Goal: Task Accomplishment & Management: Use online tool/utility

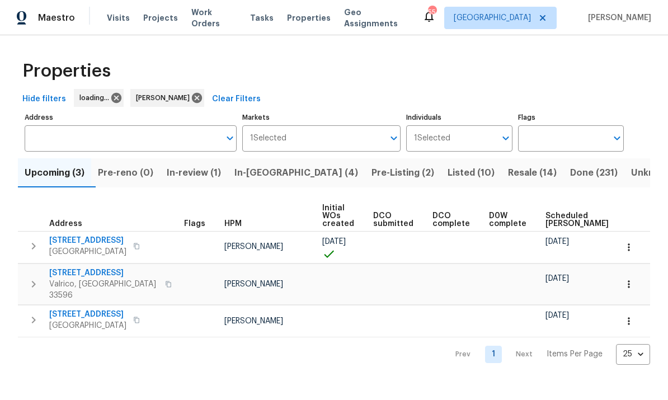
click at [272, 167] on span "In-reno (4)" at bounding box center [296, 173] width 124 height 16
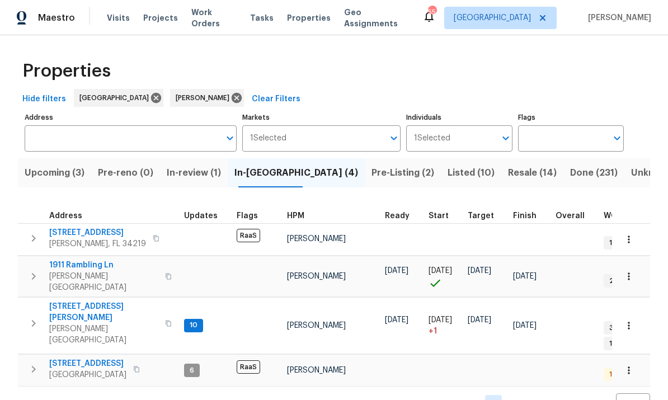
click at [632, 242] on icon "button" at bounding box center [628, 239] width 11 height 11
click at [143, 238] on div at bounding box center [334, 200] width 668 height 400
click at [149, 242] on button "button" at bounding box center [155, 238] width 13 height 16
click at [149, 243] on button "button" at bounding box center [155, 238] width 13 height 16
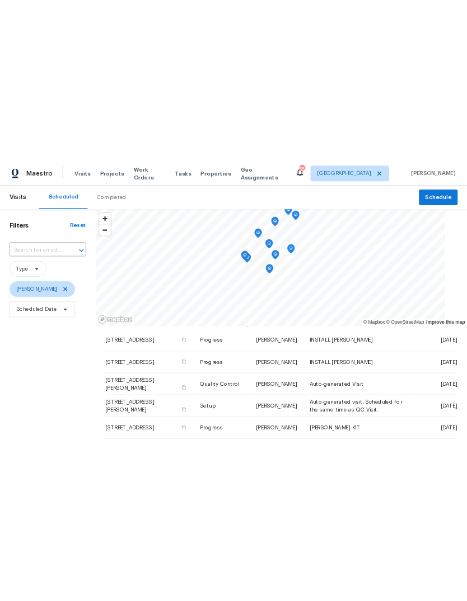
scroll to position [523, 0]
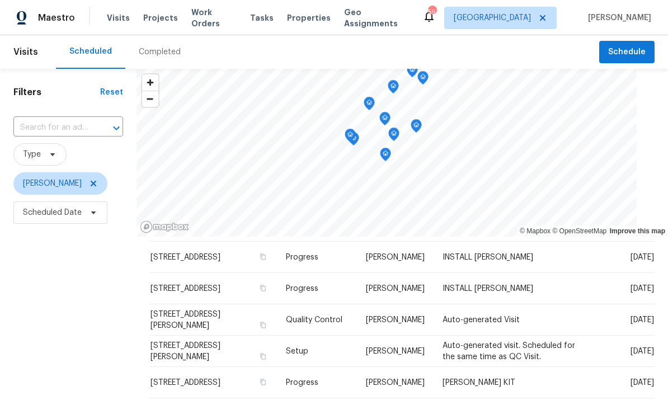
click at [43, 135] on input "text" at bounding box center [52, 127] width 78 height 17
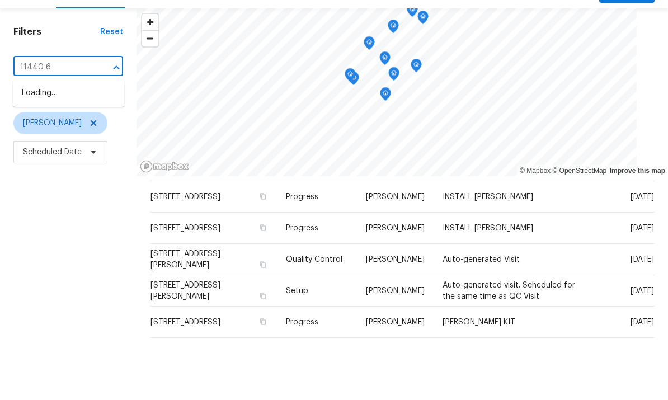
type input "11440 64"
click at [53, 144] on li "[STREET_ADDRESS][PERSON_NAME]" at bounding box center [68, 159] width 111 height 30
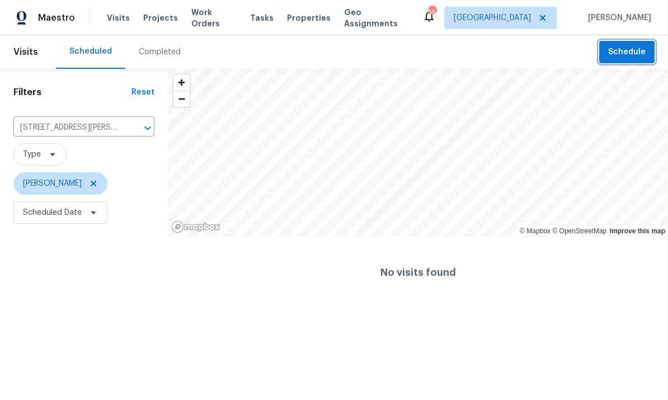
click at [627, 53] on span "Schedule" at bounding box center [626, 52] width 37 height 14
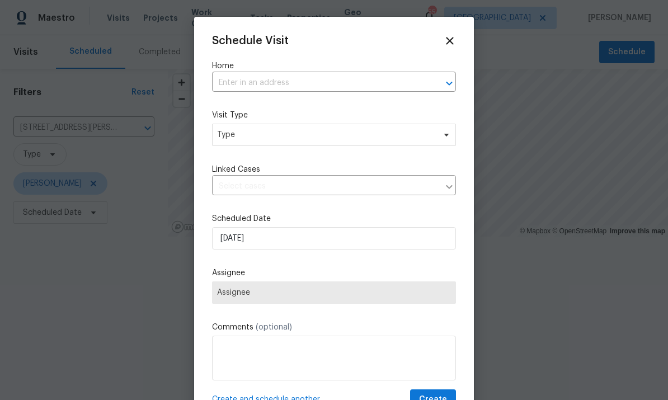
click at [359, 81] on input "text" at bounding box center [318, 82] width 213 height 17
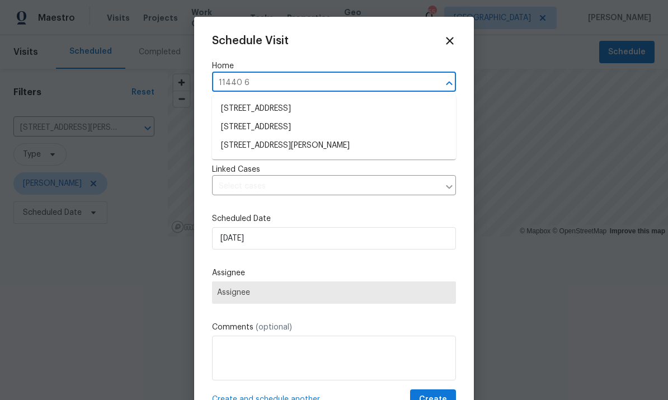
type input "11440 64"
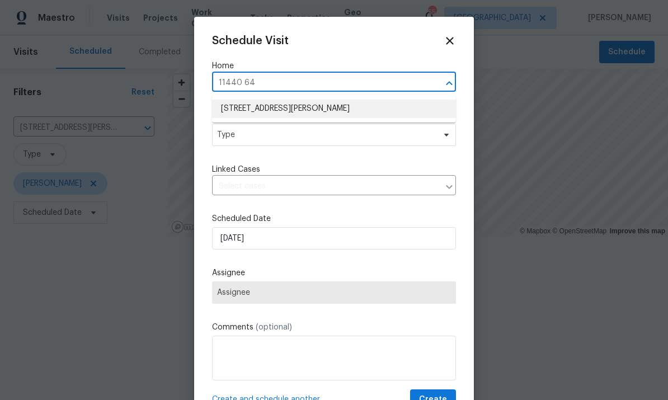
click at [332, 107] on li "[STREET_ADDRESS][PERSON_NAME]" at bounding box center [334, 109] width 244 height 18
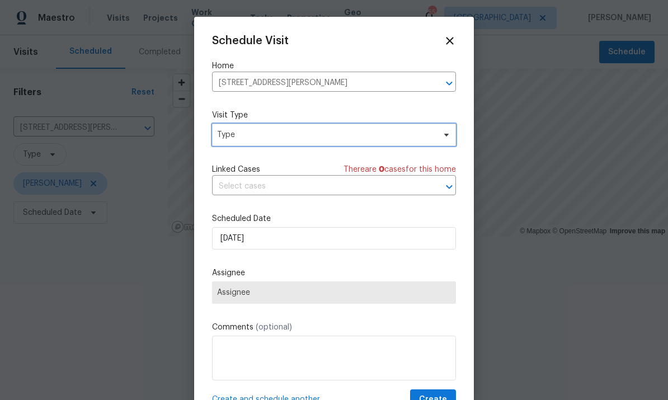
click at [376, 135] on span "Type" at bounding box center [326, 134] width 218 height 11
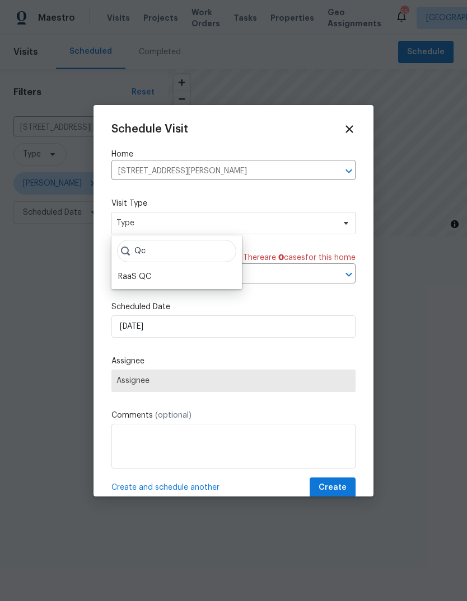
type input "Qc"
click at [150, 279] on div "RaaS QC" at bounding box center [134, 276] width 33 height 11
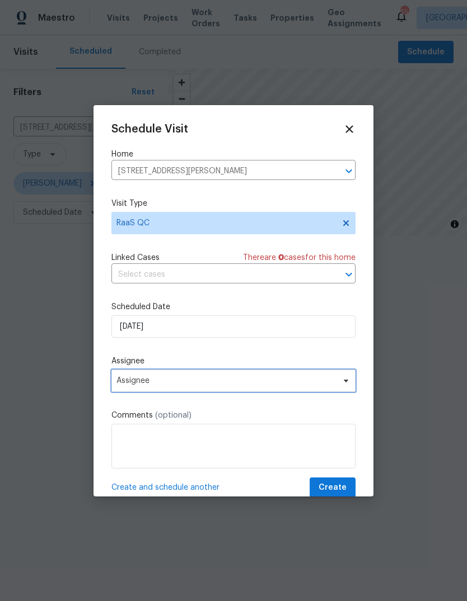
click at [138, 381] on span "Assignee" at bounding box center [225, 380] width 219 height 9
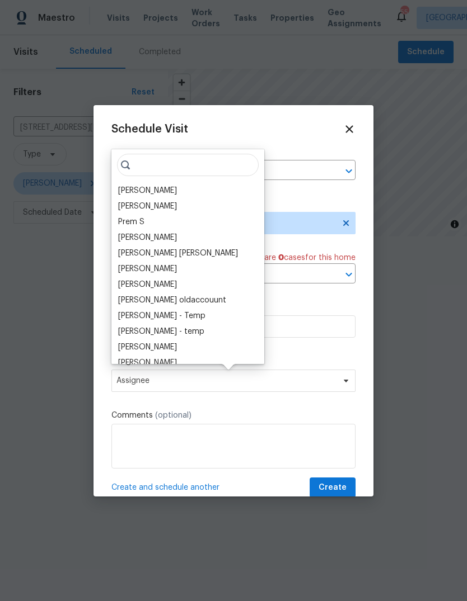
click at [124, 185] on div "[PERSON_NAME]" at bounding box center [147, 190] width 59 height 11
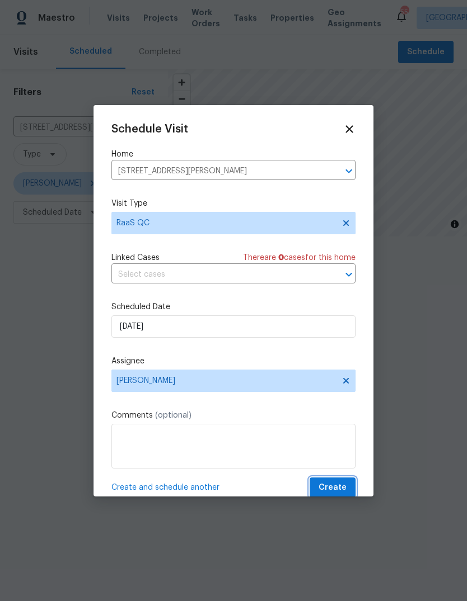
click at [334, 399] on span "Create" at bounding box center [332, 488] width 28 height 14
